Goal: Task Accomplishment & Management: Use online tool/utility

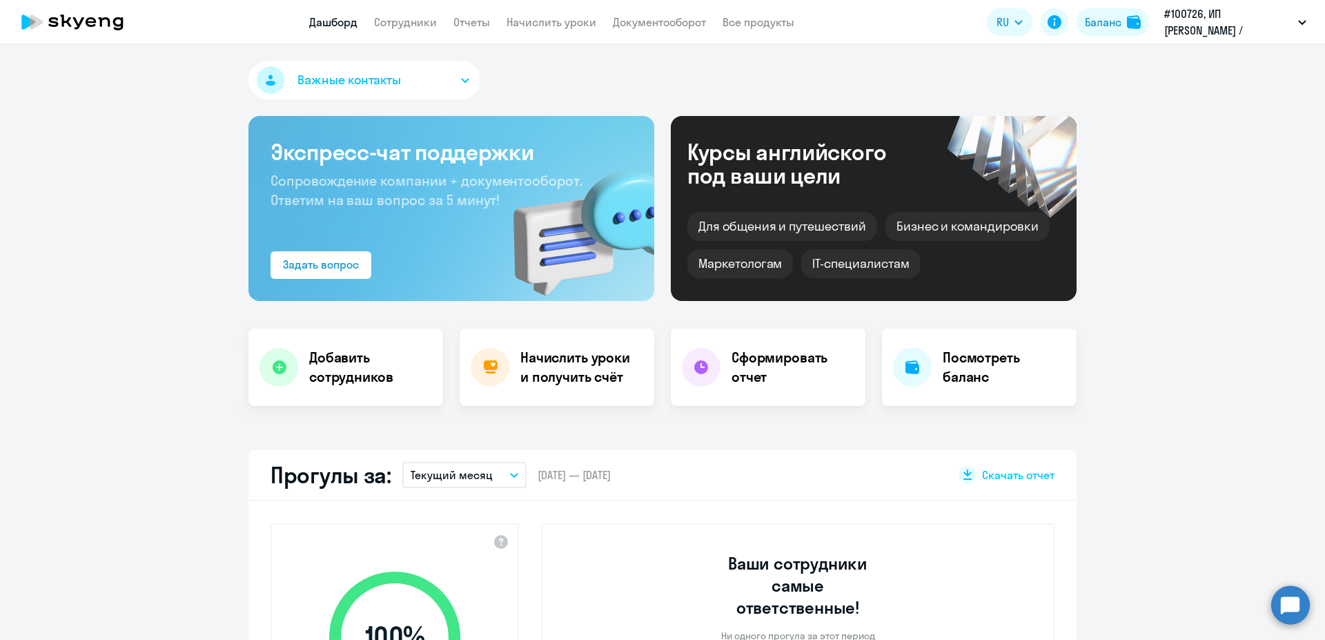
select select "30"
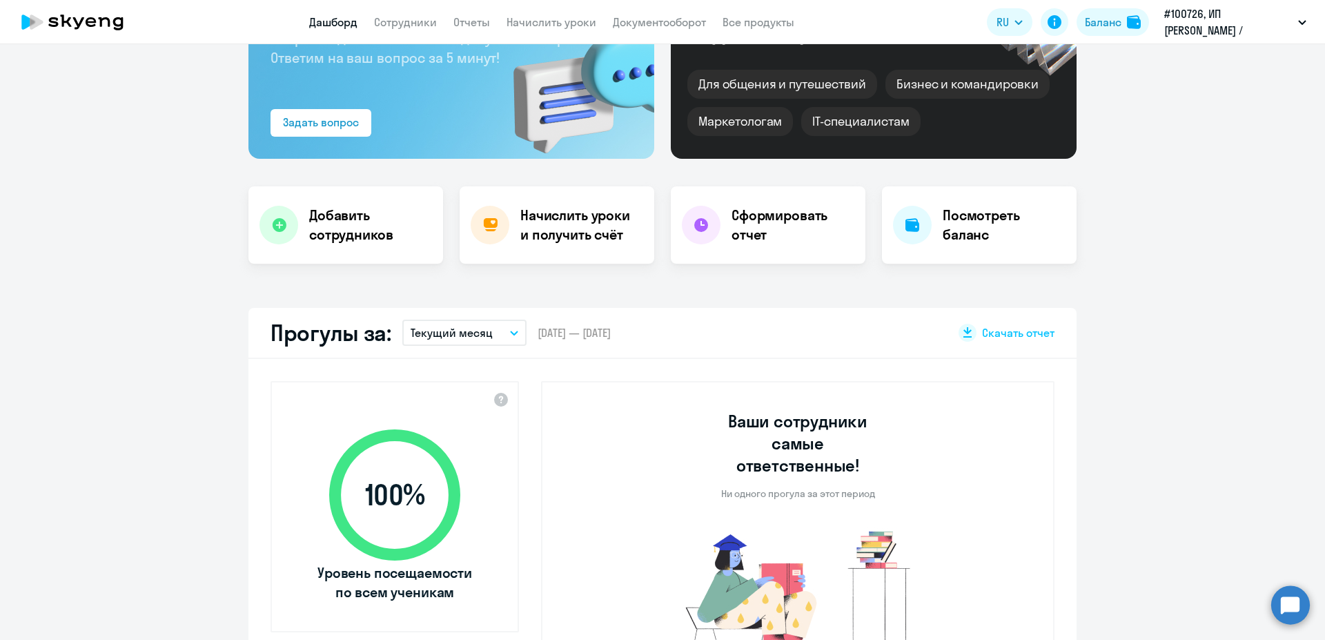
scroll to position [174, 0]
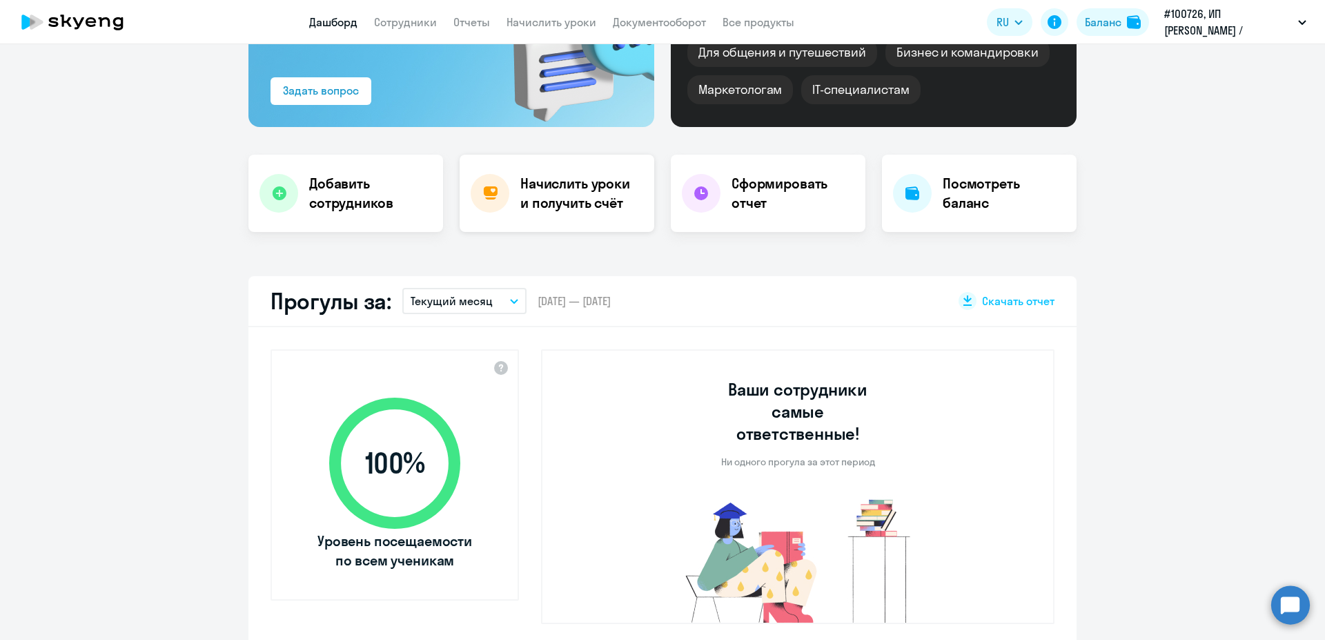
click at [564, 183] on h4 "Начислить уроки и получить счёт" at bounding box center [580, 193] width 120 height 39
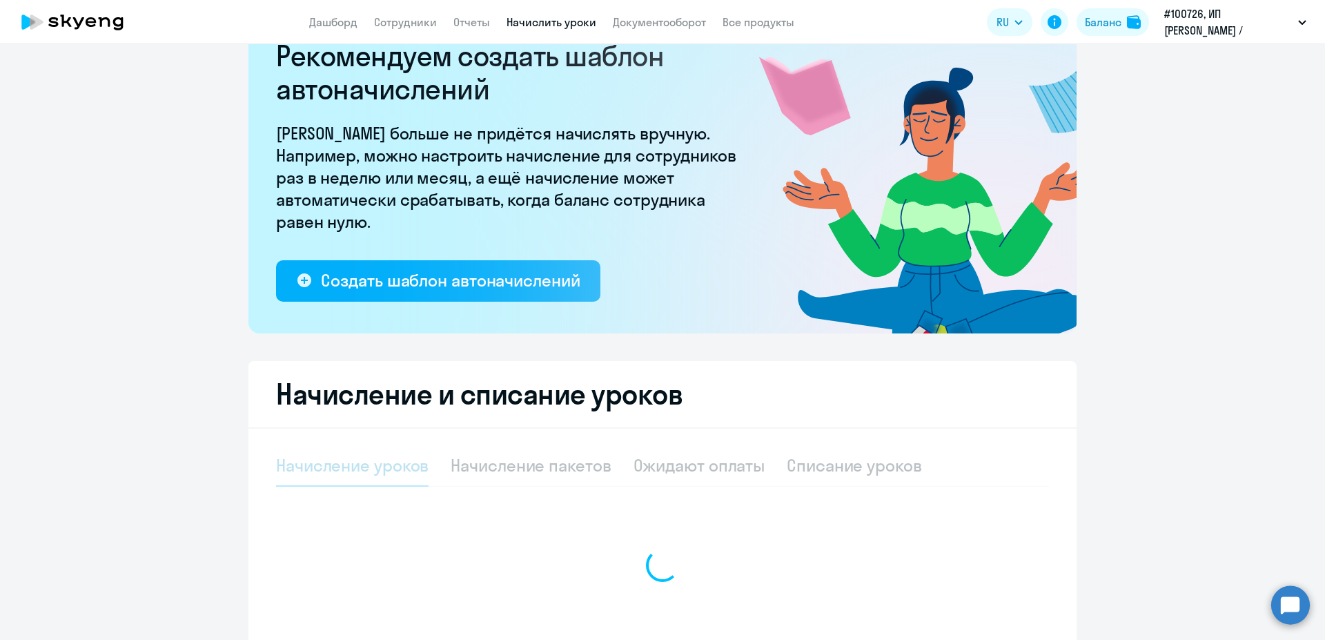
select select "10"
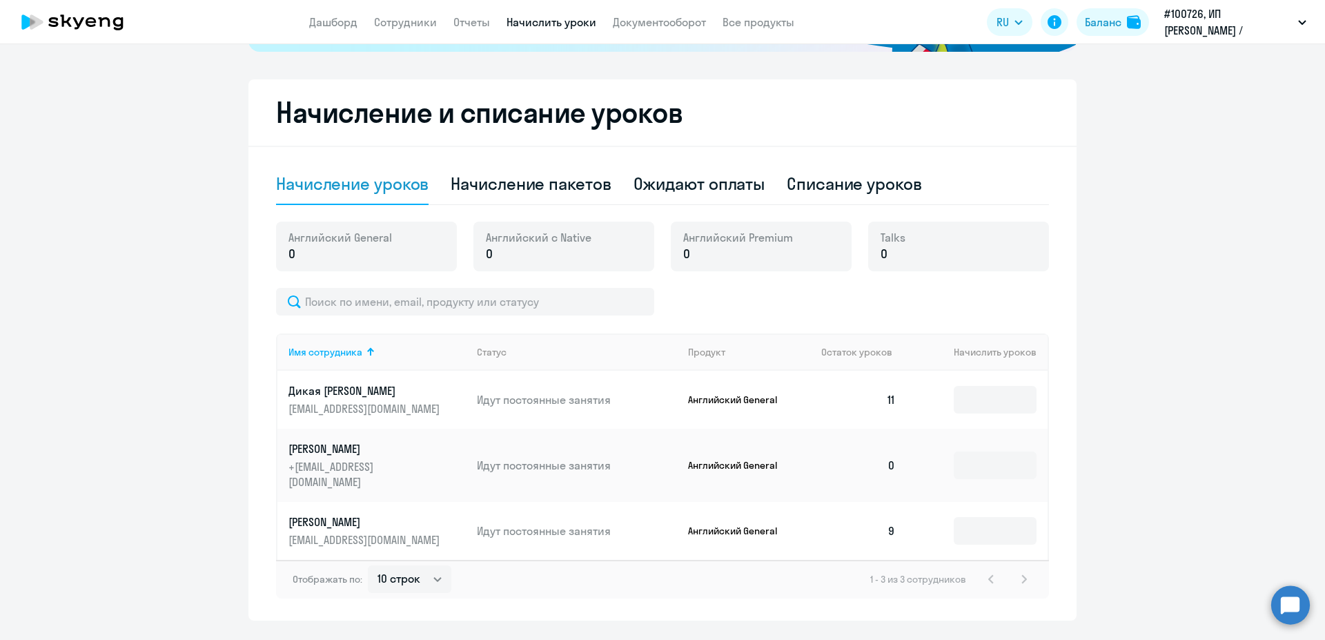
scroll to position [355, 0]
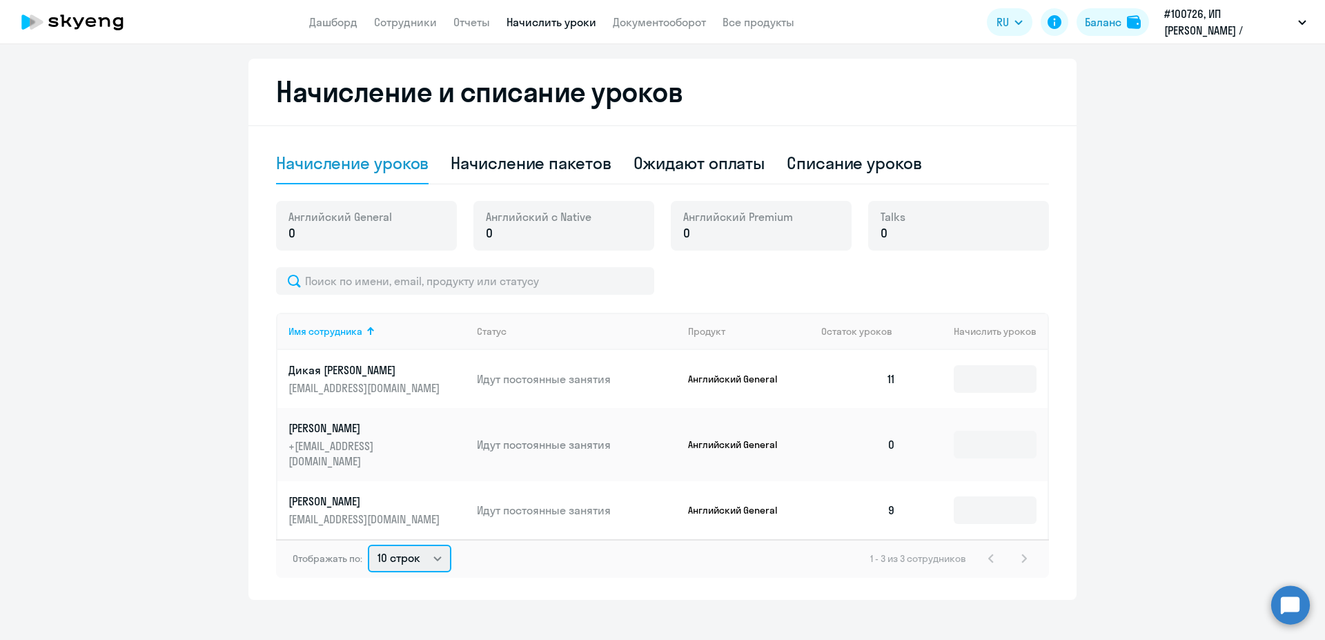
click at [368, 545] on select "10 строк 30 строк 50 строк" at bounding box center [410, 559] width 84 height 28
click option "10 строк" at bounding box center [0, 0] width 0 height 0
click at [508, 160] on div "Начисление пакетов" at bounding box center [531, 163] width 160 height 22
select select "10"
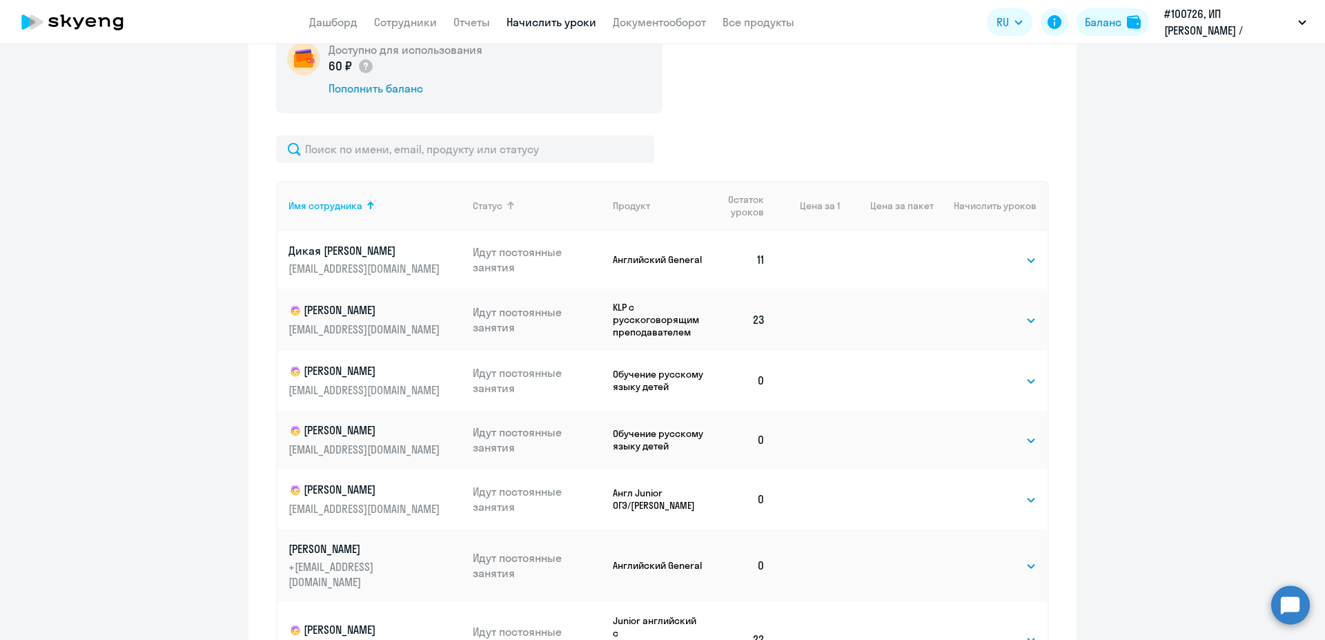
scroll to position [616, 0]
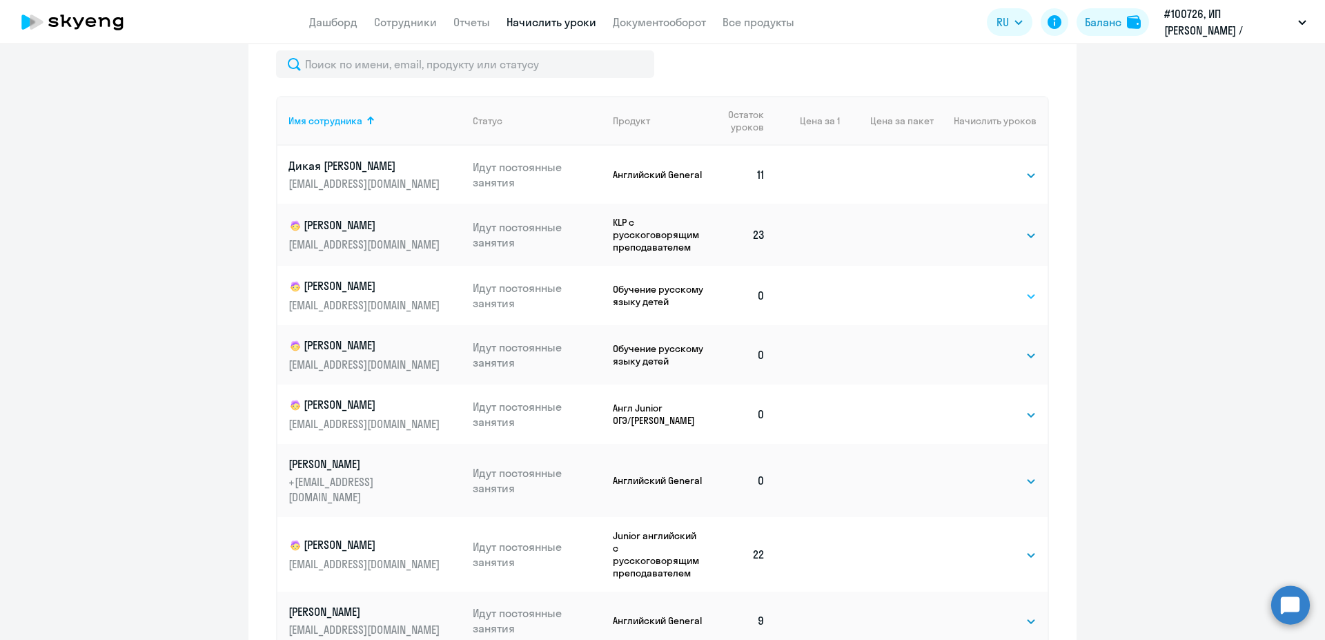
click at [980, 288] on select "Выбрать 4 8 16 32 64 96 128" at bounding box center [1008, 296] width 57 height 17
select select "32"
click option "32" at bounding box center [0, 0] width 0 height 0
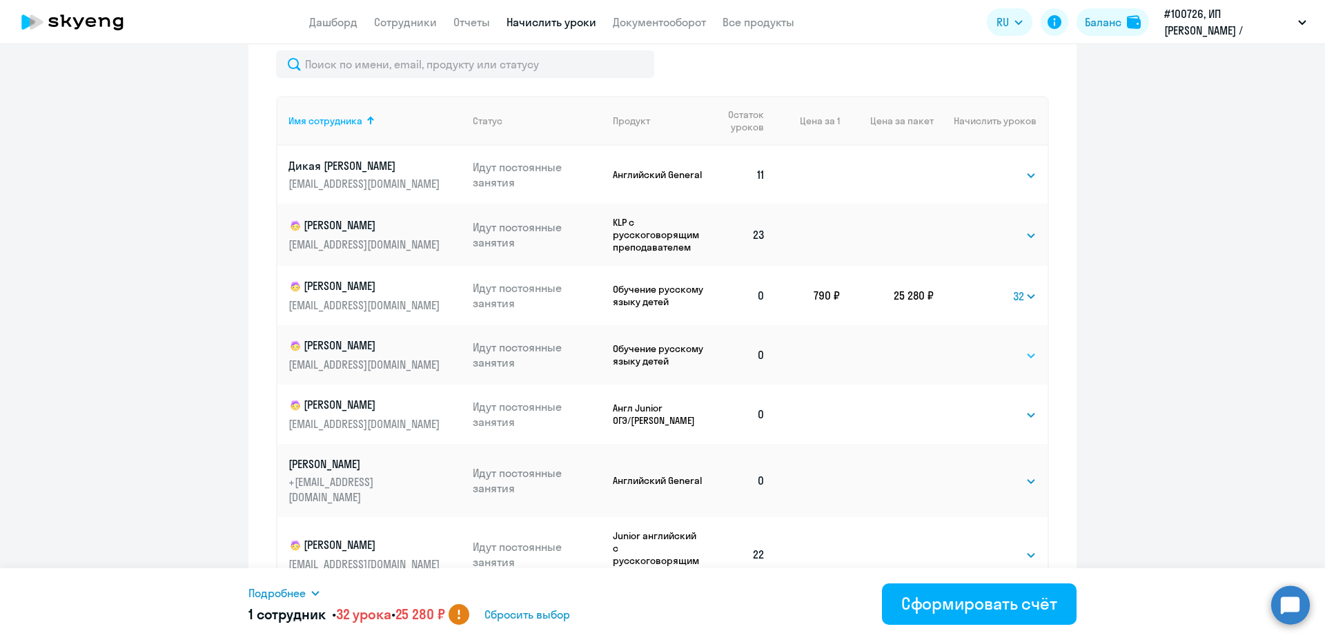
click at [980, 347] on select "Выбрать 4 8 16 32 64 96 128" at bounding box center [1008, 355] width 57 height 17
select select "32"
click option "32" at bounding box center [0, 0] width 0 height 0
click at [957, 602] on div "Сформировать счёт" at bounding box center [979, 603] width 156 height 22
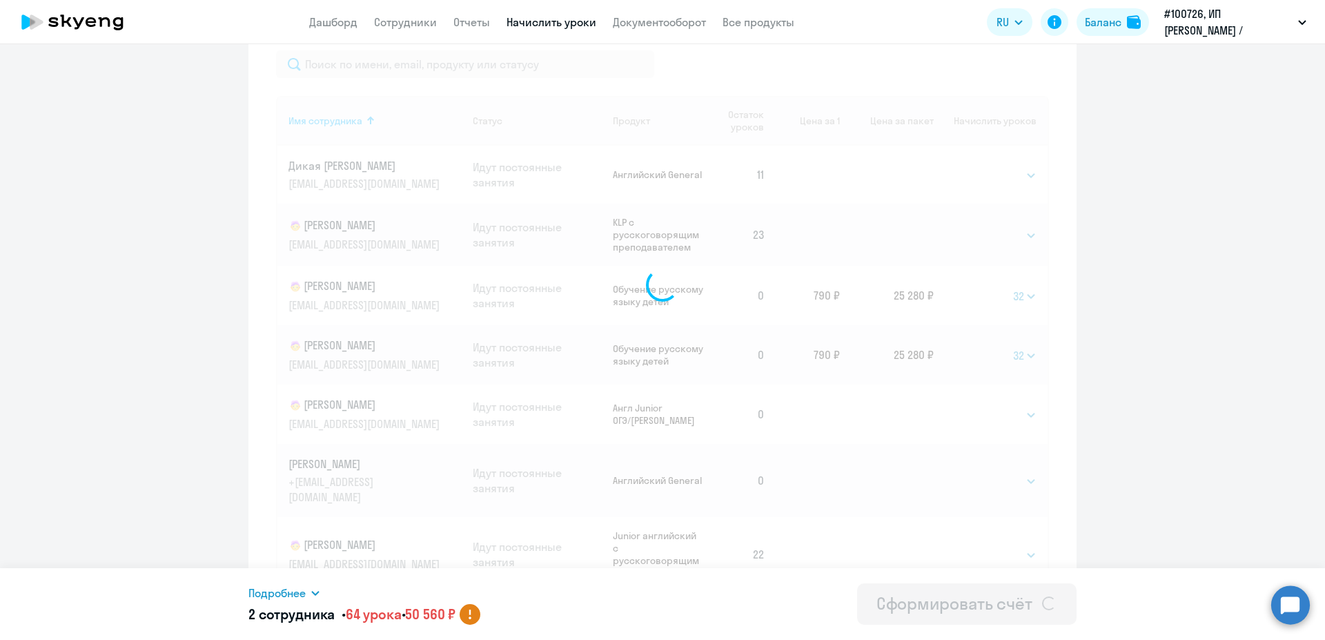
select select
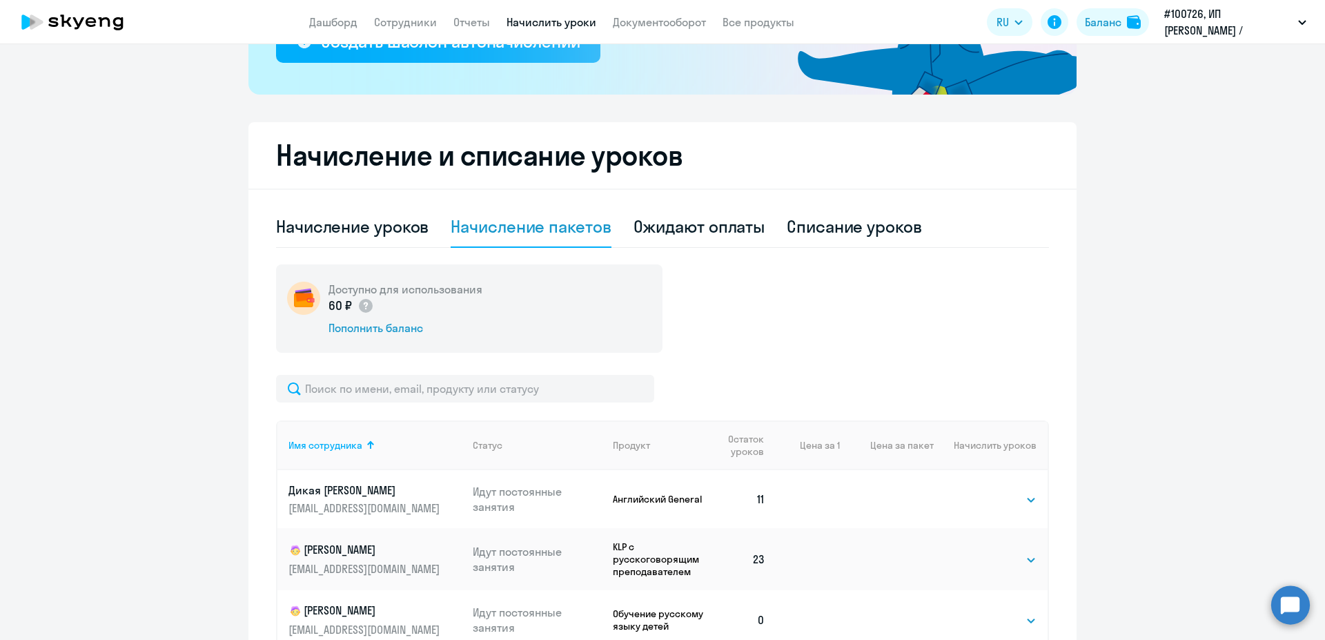
scroll to position [0, 0]
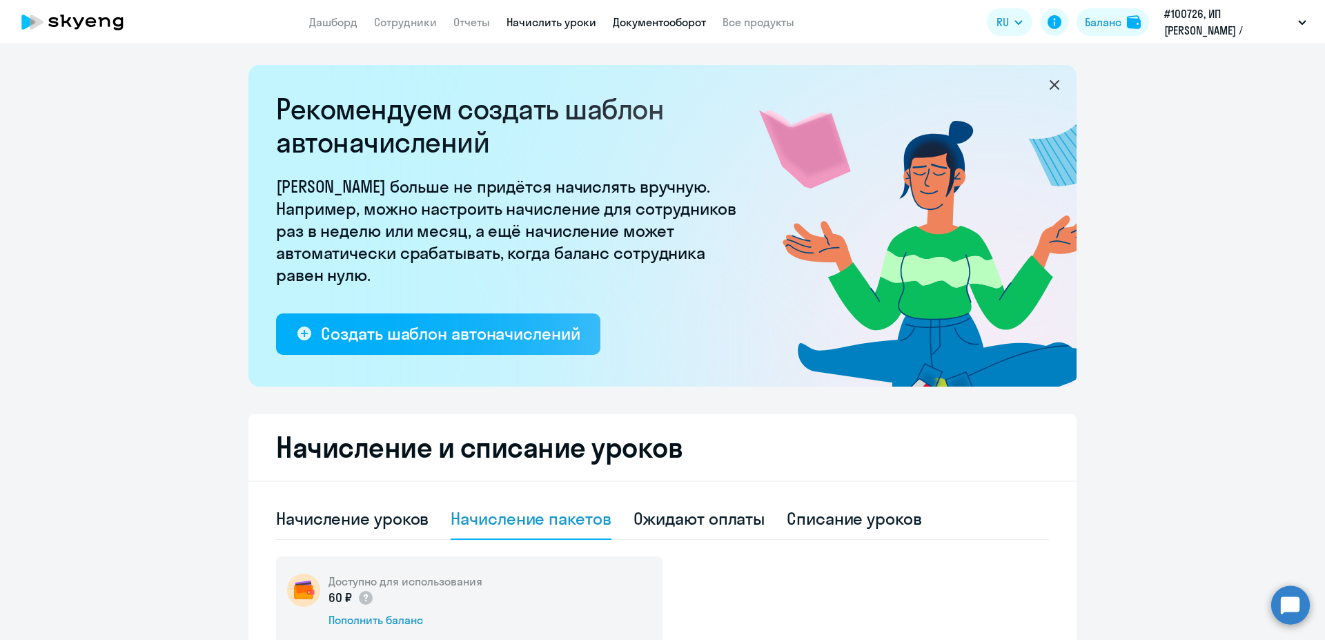
click at [626, 21] on link "Документооборот" at bounding box center [659, 22] width 93 height 14
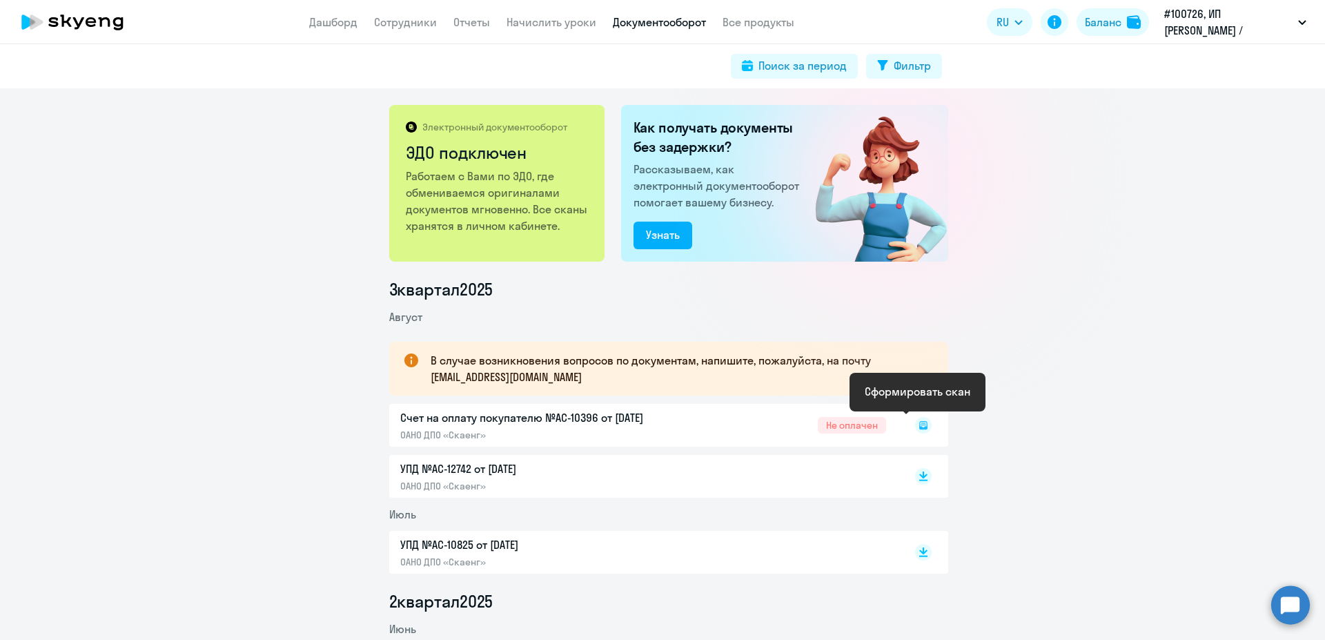
click at [921, 425] on icon at bounding box center [923, 425] width 5 height 1
click at [919, 429] on icon at bounding box center [923, 429] width 8 height 1
